Goal: Answer question/provide support: Share knowledge or assist other users

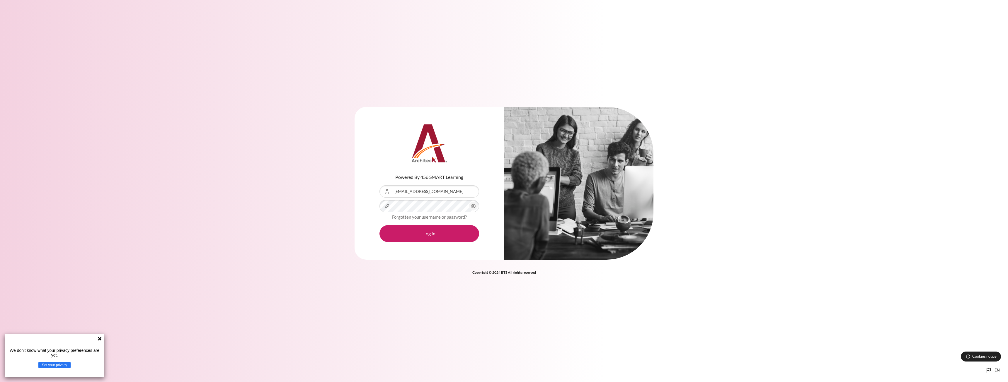
click at [379, 185] on div "Content" at bounding box center [379, 185] width 0 height 0
click at [438, 236] on button "Log in" at bounding box center [429, 233] width 100 height 17
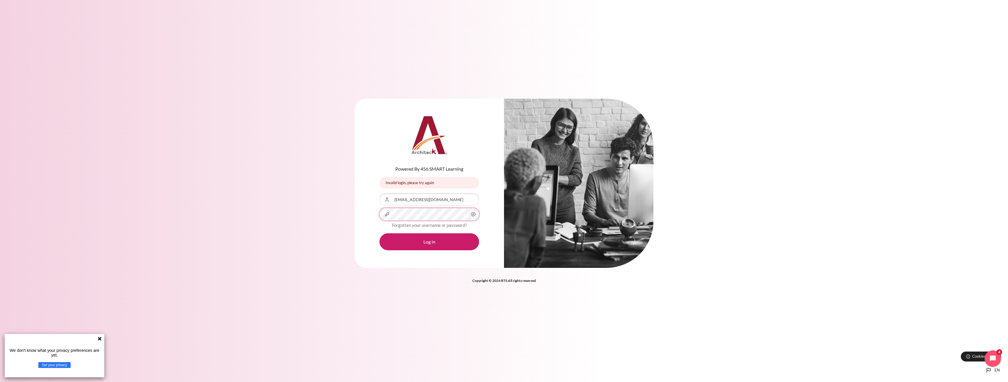
click at [379, 233] on button "Log in" at bounding box center [429, 241] width 100 height 17
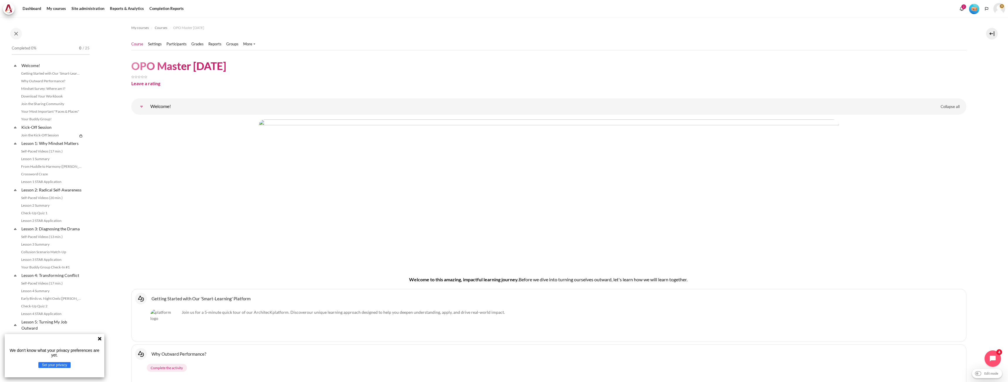
click at [516, 74] on div "Content" at bounding box center [548, 76] width 835 height 7
click at [93, 10] on link "Site administration" at bounding box center [87, 9] width 37 height 12
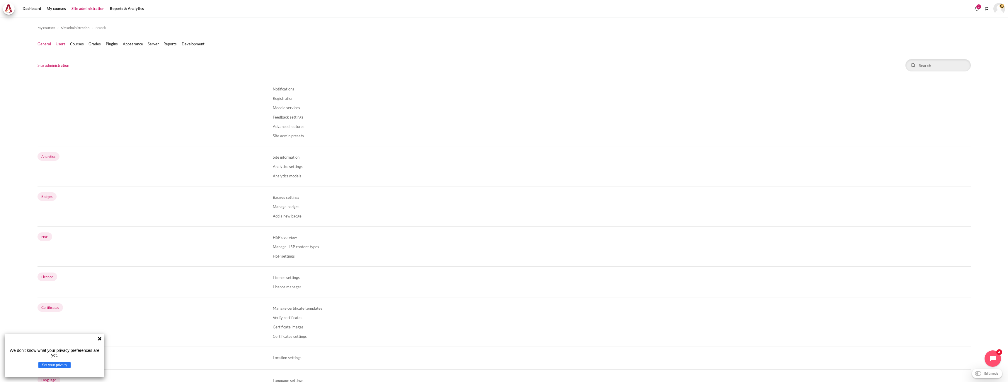
click at [58, 45] on link "Users" at bounding box center [61, 44] width 10 height 6
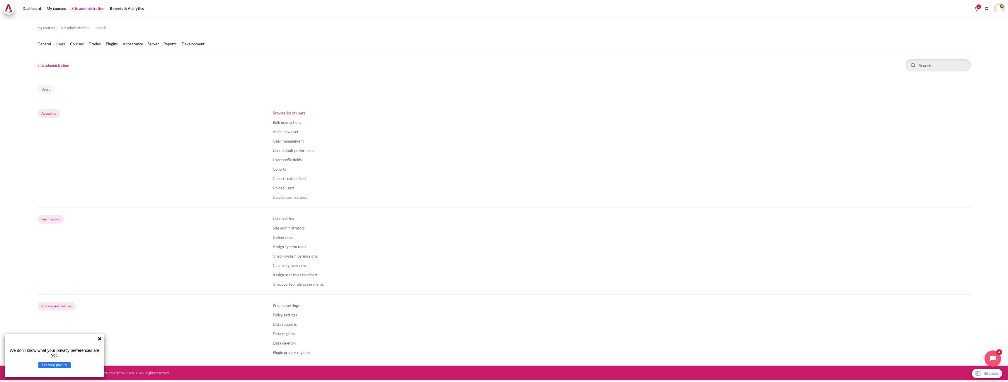
click at [291, 115] on link "Browse list of users" at bounding box center [289, 113] width 33 height 5
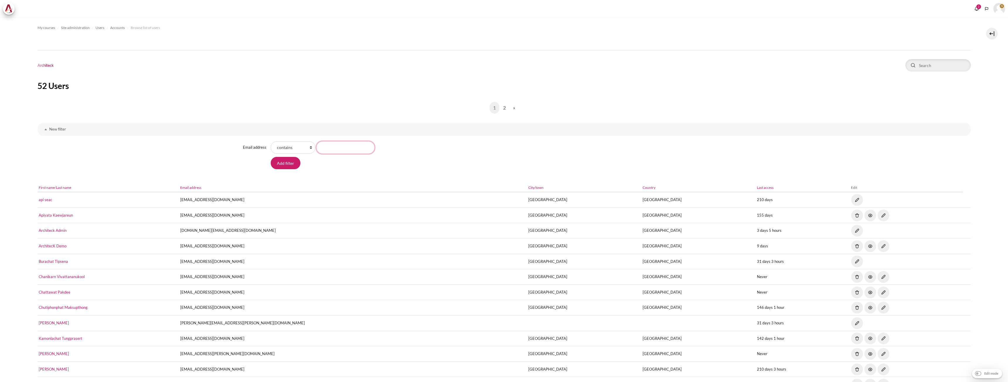
click at [347, 149] on input "Email address value" at bounding box center [345, 147] width 58 height 12
paste input "[EMAIL_ADDRESS][DOMAIN_NAME]"
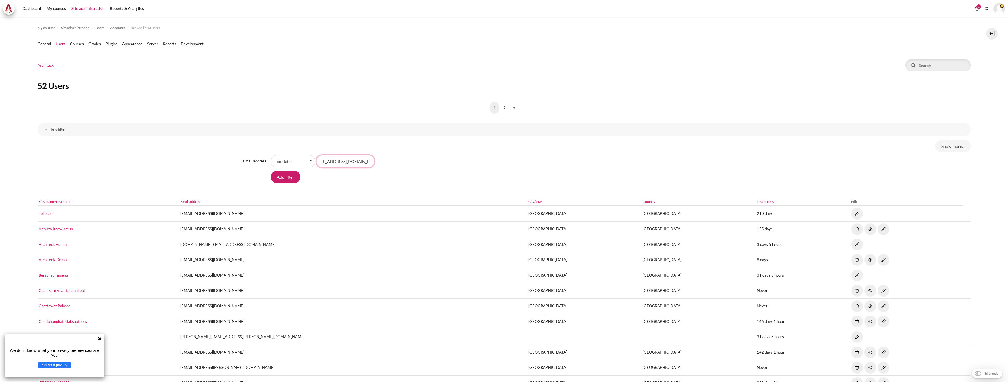
drag, startPoint x: 323, startPoint y: 159, endPoint x: 267, endPoint y: 156, distance: 56.6
click at [267, 156] on div "Email address Email address Email address field limiter contains doesn't contai…" at bounding box center [503, 161] width 933 height 13
type input "skarupiah@zuelligpharma.com"
click at [271, 171] on input "Add filter" at bounding box center [286, 177] width 30 height 12
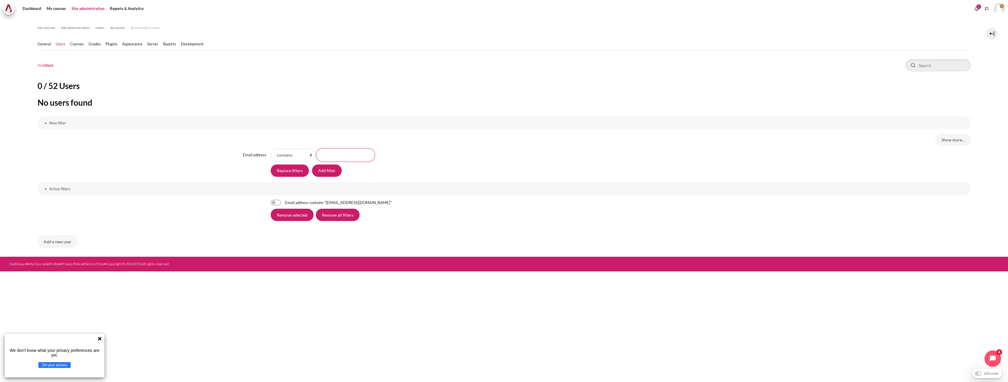
click at [328, 157] on input "Email address value" at bounding box center [345, 155] width 58 height 12
paste input "skarupiah@zuelligpharma.com"
drag, startPoint x: 334, startPoint y: 156, endPoint x: 267, endPoint y: 160, distance: 66.3
click at [252, 156] on div "Email address Email address Email address field limiter contains doesn't contai…" at bounding box center [503, 155] width 933 height 13
click at [323, 157] on input "[EMAIL_ADDRESS][DOMAIN_NAME]" at bounding box center [345, 155] width 58 height 12
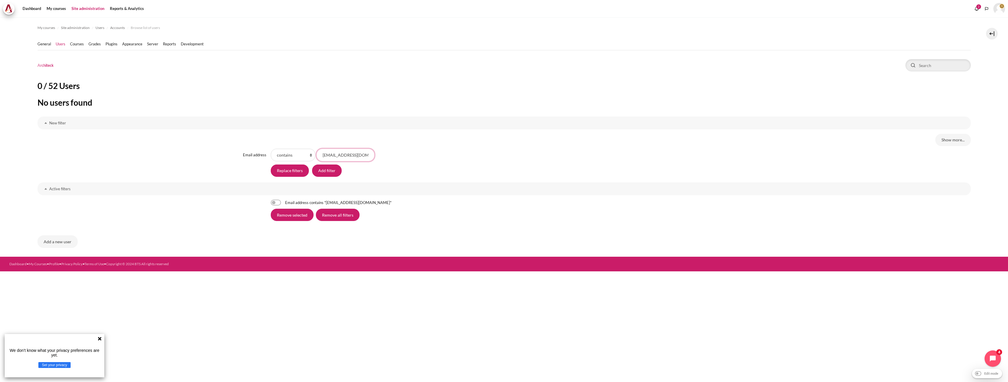
scroll to position [0, 10]
drag, startPoint x: 349, startPoint y: 158, endPoint x: 448, endPoint y: 160, distance: 99.6
click at [448, 160] on div "Email address Email address field limiter contains doesn't contain is equal to …" at bounding box center [621, 155] width 700 height 13
click at [368, 155] on input "skarupiah@zuelligpharma.com" at bounding box center [345, 155] width 58 height 12
type input "skarupiah@zuelligpharma.com"
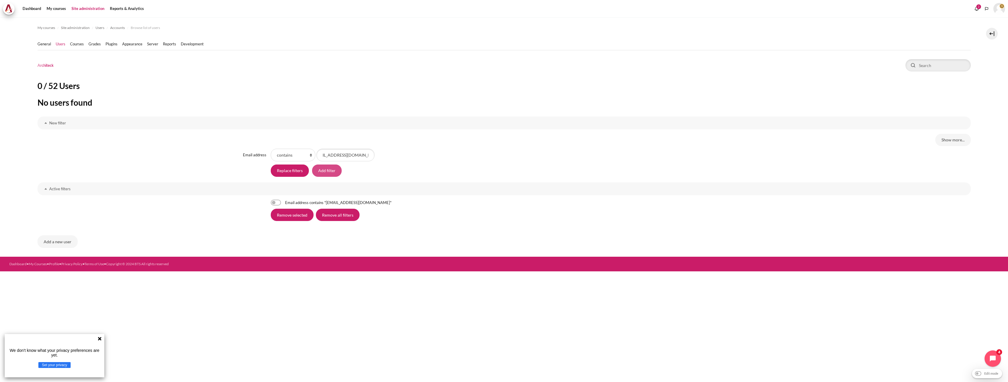
scroll to position [0, 0]
click at [333, 170] on input "Add filter" at bounding box center [327, 171] width 30 height 12
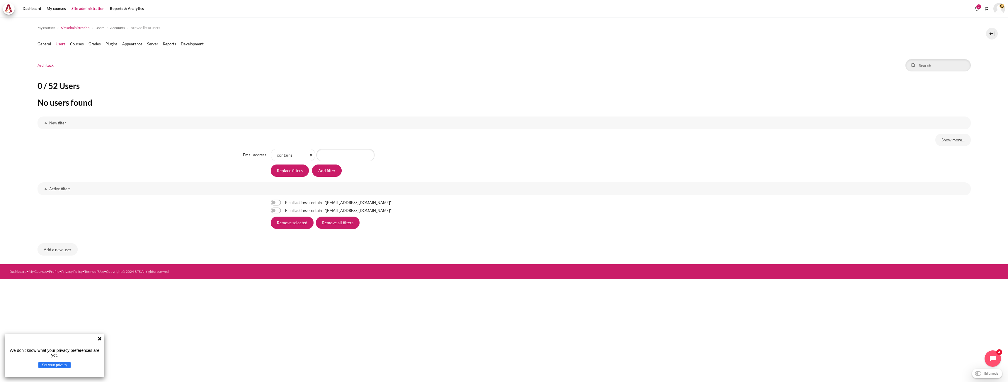
click at [76, 26] on span "Site administration" at bounding box center [75, 27] width 29 height 5
click at [47, 28] on span "My courses" at bounding box center [46, 27] width 18 height 5
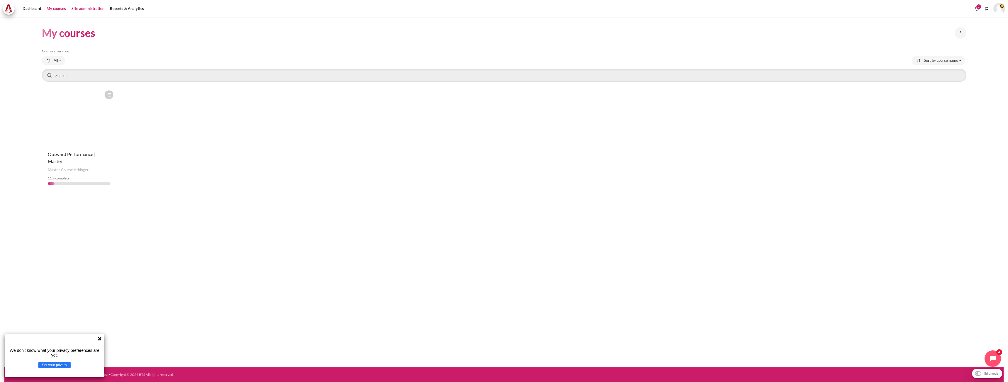
click at [87, 8] on link "Site administration" at bounding box center [87, 9] width 37 height 12
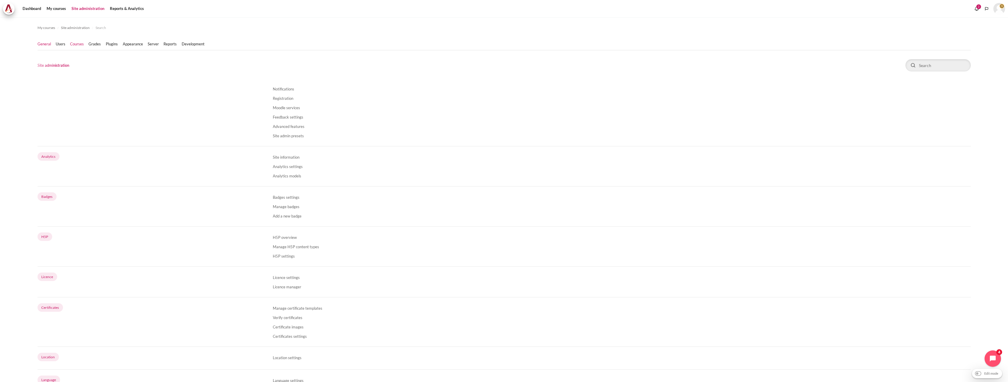
click at [82, 44] on link "Courses" at bounding box center [77, 44] width 14 height 6
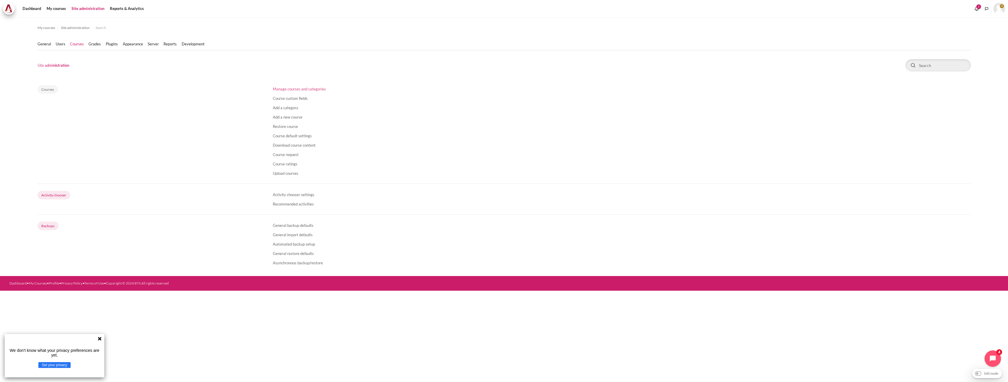
click at [301, 90] on link "Manage courses and categories" at bounding box center [299, 89] width 53 height 5
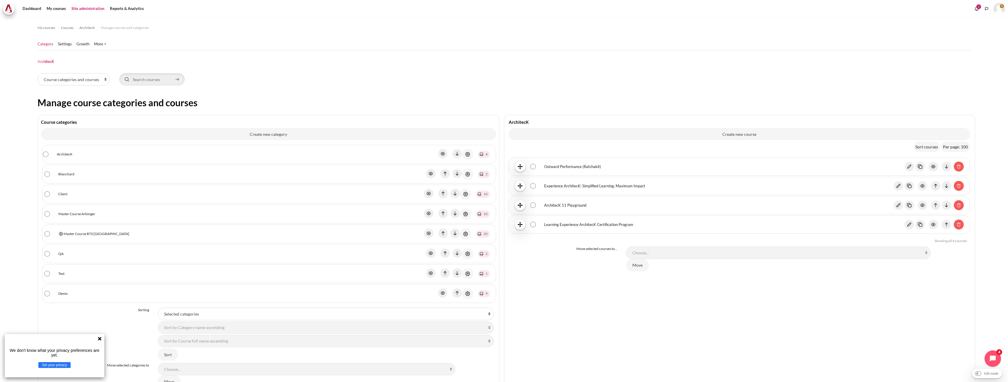
click at [68, 173] on link "Blanchard" at bounding box center [66, 174] width 16 height 5
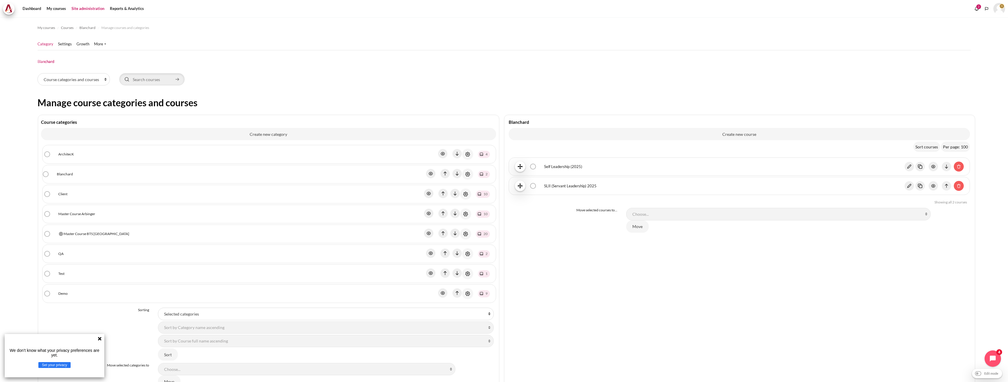
click at [72, 149] on div "ArchitecK bulk action selection ArchitecK View Edit Delete" at bounding box center [269, 154] width 442 height 11
click at [71, 153] on link "ArchitecK" at bounding box center [66, 154] width 16 height 5
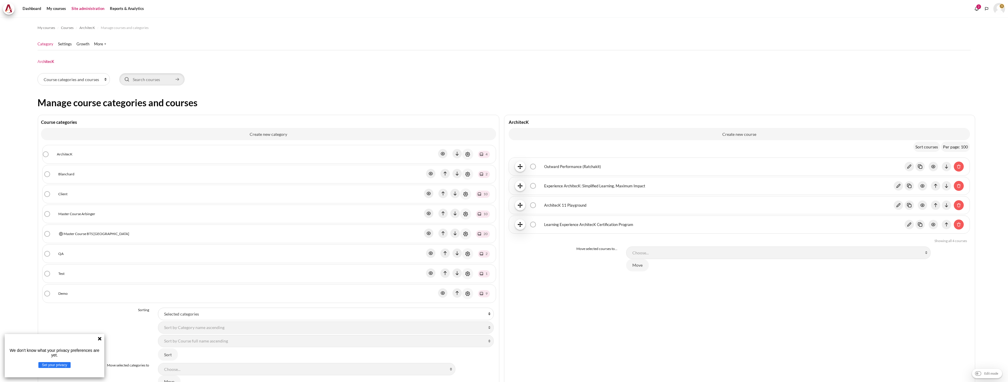
click at [73, 236] on link "Master Course BTS Thailand" at bounding box center [97, 233] width 66 height 5
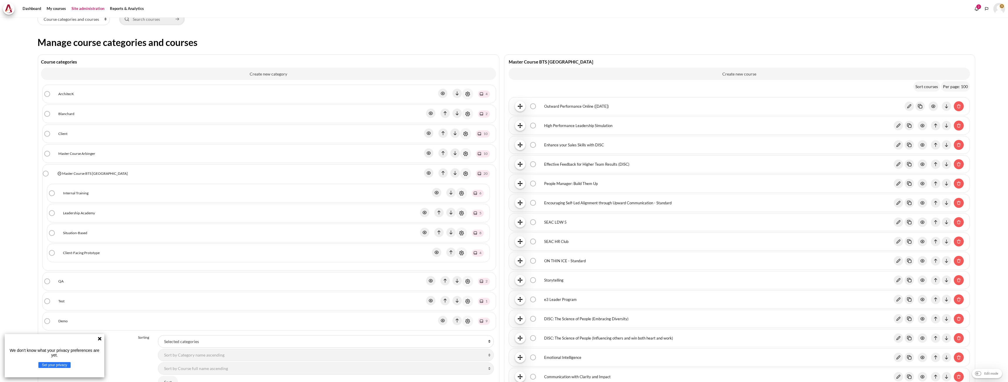
scroll to position [117, 0]
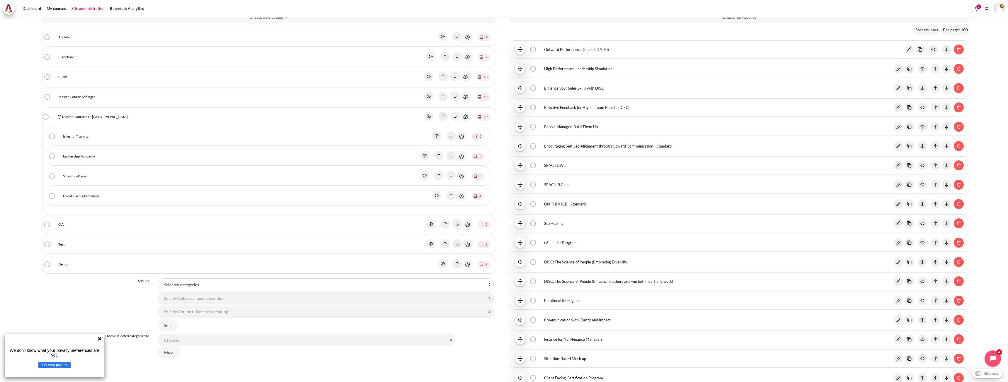
click at [74, 195] on link "Client-Facing Prototype" at bounding box center [81, 196] width 37 height 5
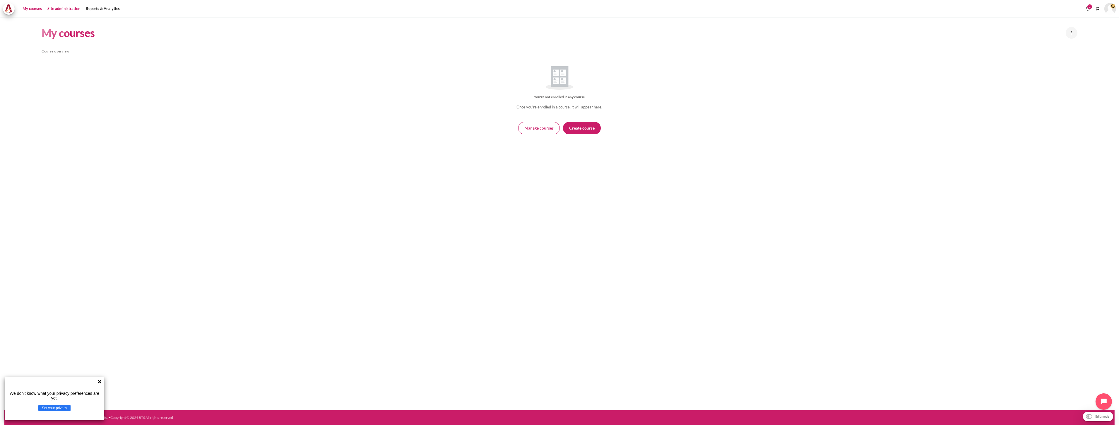
click at [52, 14] on link "Site administration" at bounding box center [63, 9] width 37 height 12
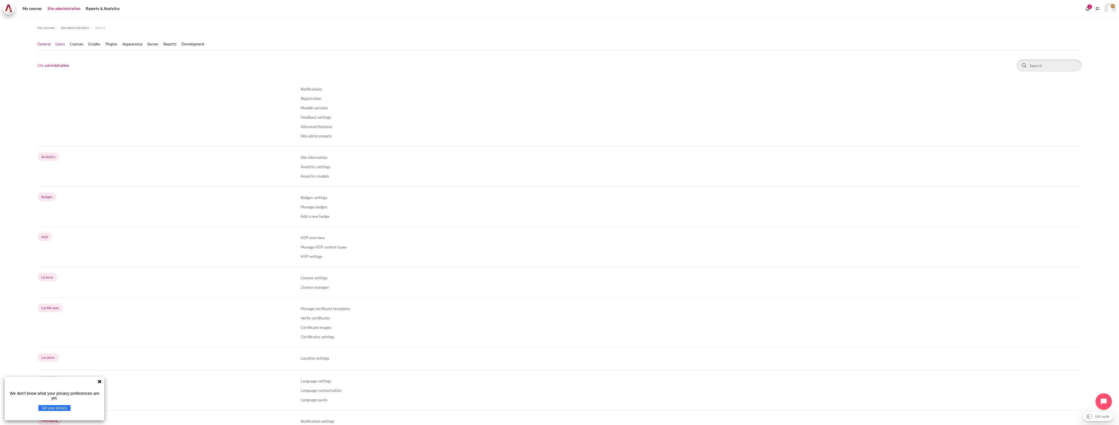
click at [59, 44] on link "Users" at bounding box center [61, 44] width 10 height 6
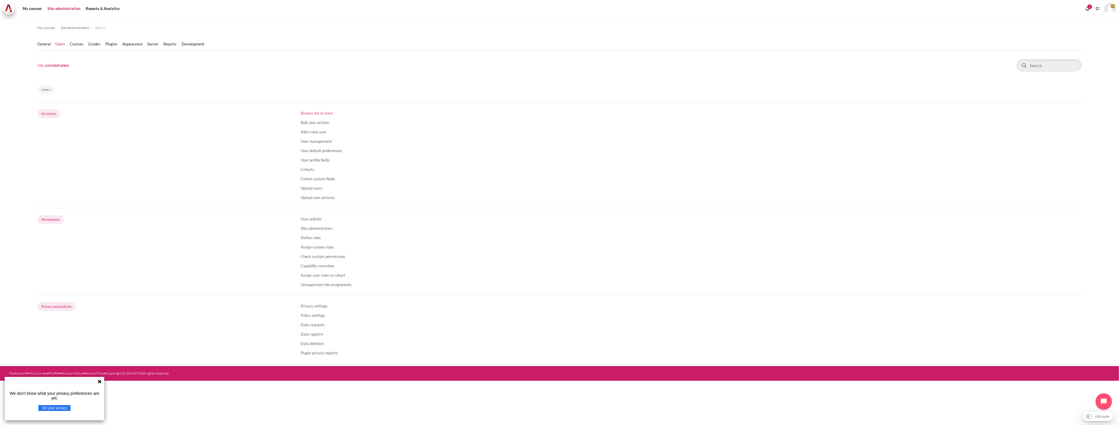
click at [315, 111] on link "Browse list of users" at bounding box center [317, 113] width 33 height 5
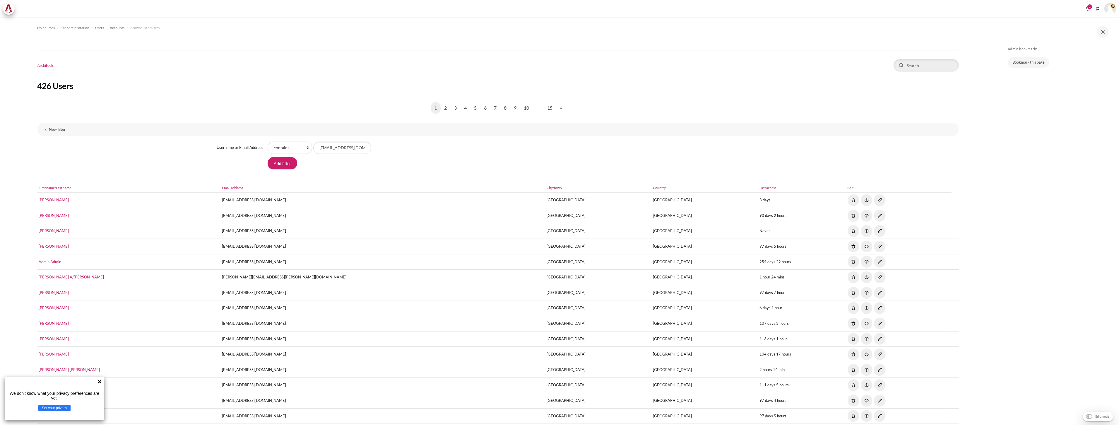
scroll to position [0, 11]
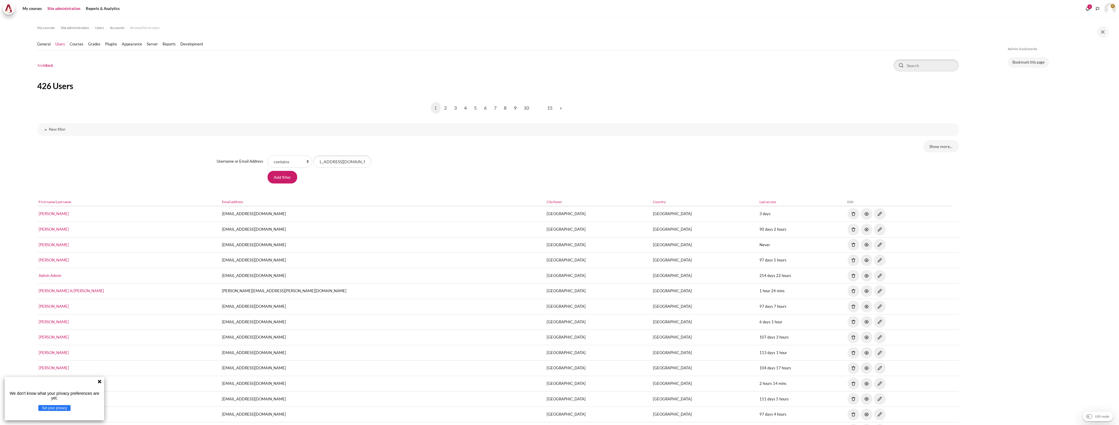
drag, startPoint x: 359, startPoint y: 165, endPoint x: 209, endPoint y: 154, distance: 150.4
click at [209, 154] on div "Show more... User full name ! User full name User full name field limiter conta…" at bounding box center [498, 162] width 922 height 53
type input "[EMAIL_ADDRESS][DOMAIN_NAME]"
click at [288, 173] on input "Add filter" at bounding box center [283, 177] width 30 height 12
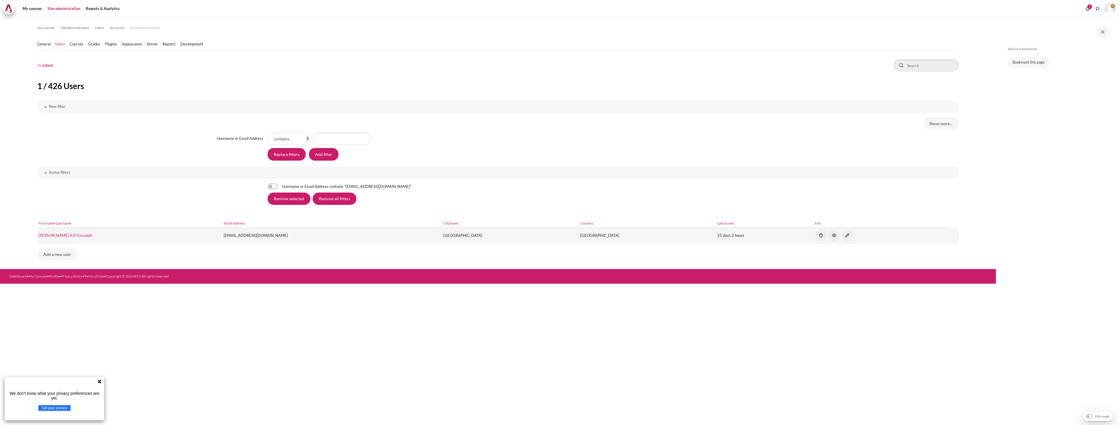
click at [62, 237] on td "Santhi A/P Karupiah" at bounding box center [129, 236] width 185 height 16
click at [62, 236] on link "Santhi A/P Karupiah" at bounding box center [66, 235] width 54 height 5
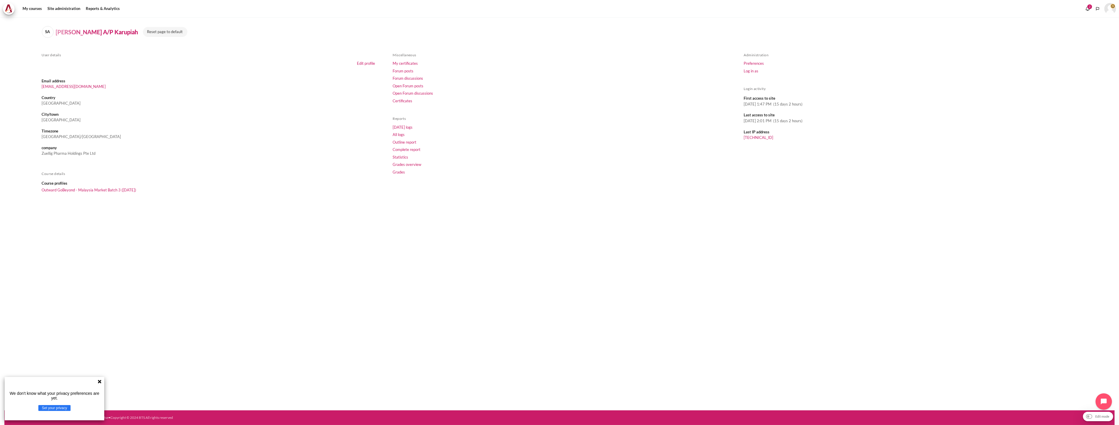
click at [99, 192] on li "Outward GoBeyond - Malaysia Market Batch 3 (Sep 2025)" at bounding box center [209, 190] width 334 height 8
click at [99, 190] on link "Outward GoBeyond - Malaysia Market Batch 3 (Sep 2025)" at bounding box center [89, 189] width 95 height 5
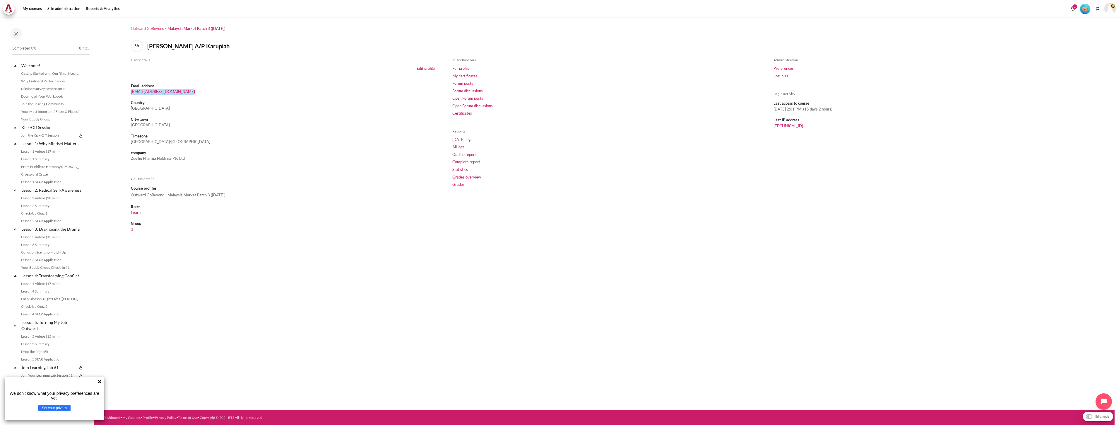
drag, startPoint x: 189, startPoint y: 90, endPoint x: 131, endPoint y: 94, distance: 58.1
click at [131, 94] on dd "[EMAIL_ADDRESS][DOMAIN_NAME]" at bounding box center [283, 92] width 304 height 6
copy link "[EMAIL_ADDRESS][DOMAIN_NAME]"
